Goal: Check status: Check status

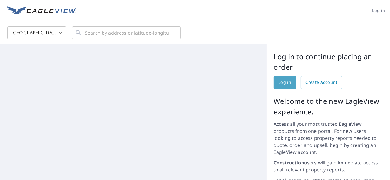
click at [281, 84] on span "Log in" at bounding box center [284, 82] width 13 height 7
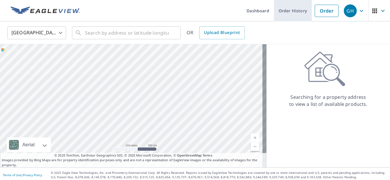
click at [292, 10] on link "Order History" at bounding box center [293, 10] width 38 height 21
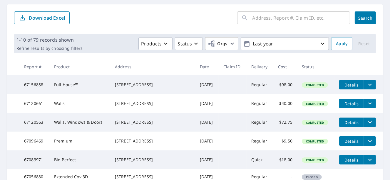
scroll to position [59, 0]
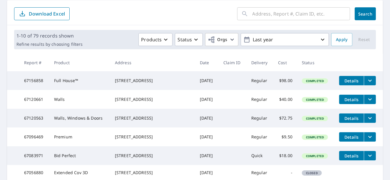
click at [347, 140] on span "Details" at bounding box center [351, 138] width 18 height 6
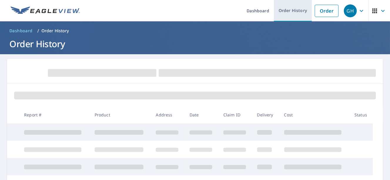
click at [294, 11] on link "Order History" at bounding box center [293, 10] width 38 height 21
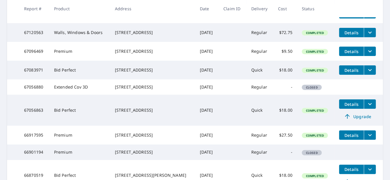
scroll to position [147, 0]
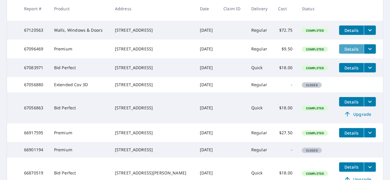
click at [347, 52] on span "Details" at bounding box center [351, 49] width 18 height 6
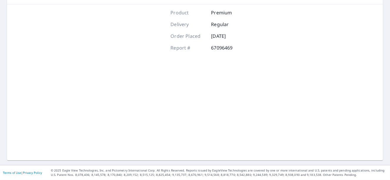
scroll to position [94, 0]
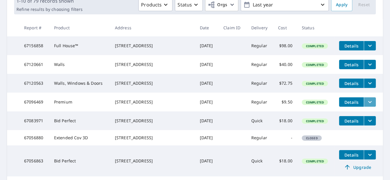
click at [366, 106] on icon "filesDropdownBtn-67096469" at bounding box center [369, 102] width 7 height 7
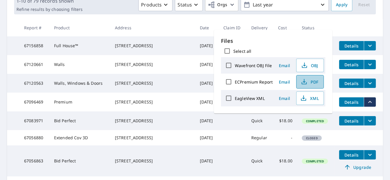
click at [310, 83] on span "PDF" at bounding box center [309, 81] width 19 height 7
